Goal: Task Accomplishment & Management: Use online tool/utility

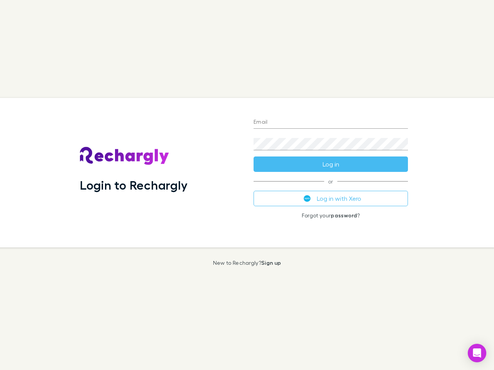
click at [247, 185] on div "Login to Rechargly" at bounding box center [161, 173] width 174 height 150
click at [331, 123] on input "Email" at bounding box center [331, 123] width 154 height 12
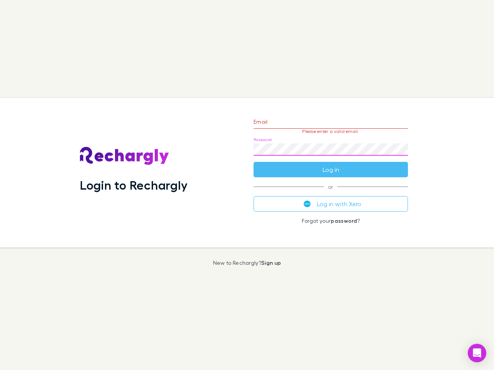
click at [331, 164] on form "Email Please enter a valid email. Password Log in" at bounding box center [331, 143] width 154 height 67
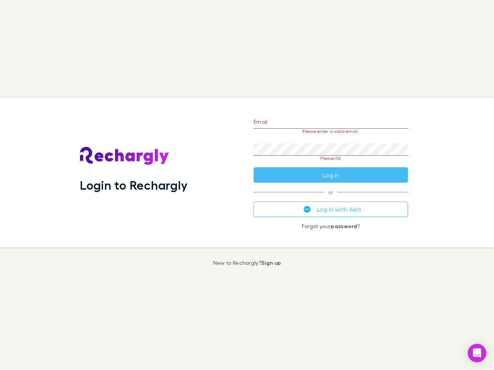
click at [331, 199] on div "Email Please enter a valid email. Password Please fill Log in or Log in with Xe…" at bounding box center [330, 173] width 167 height 150
click at [477, 353] on icon "Open Intercom Messenger" at bounding box center [477, 353] width 8 height 9
